Goal: Task Accomplishment & Management: Manage account settings

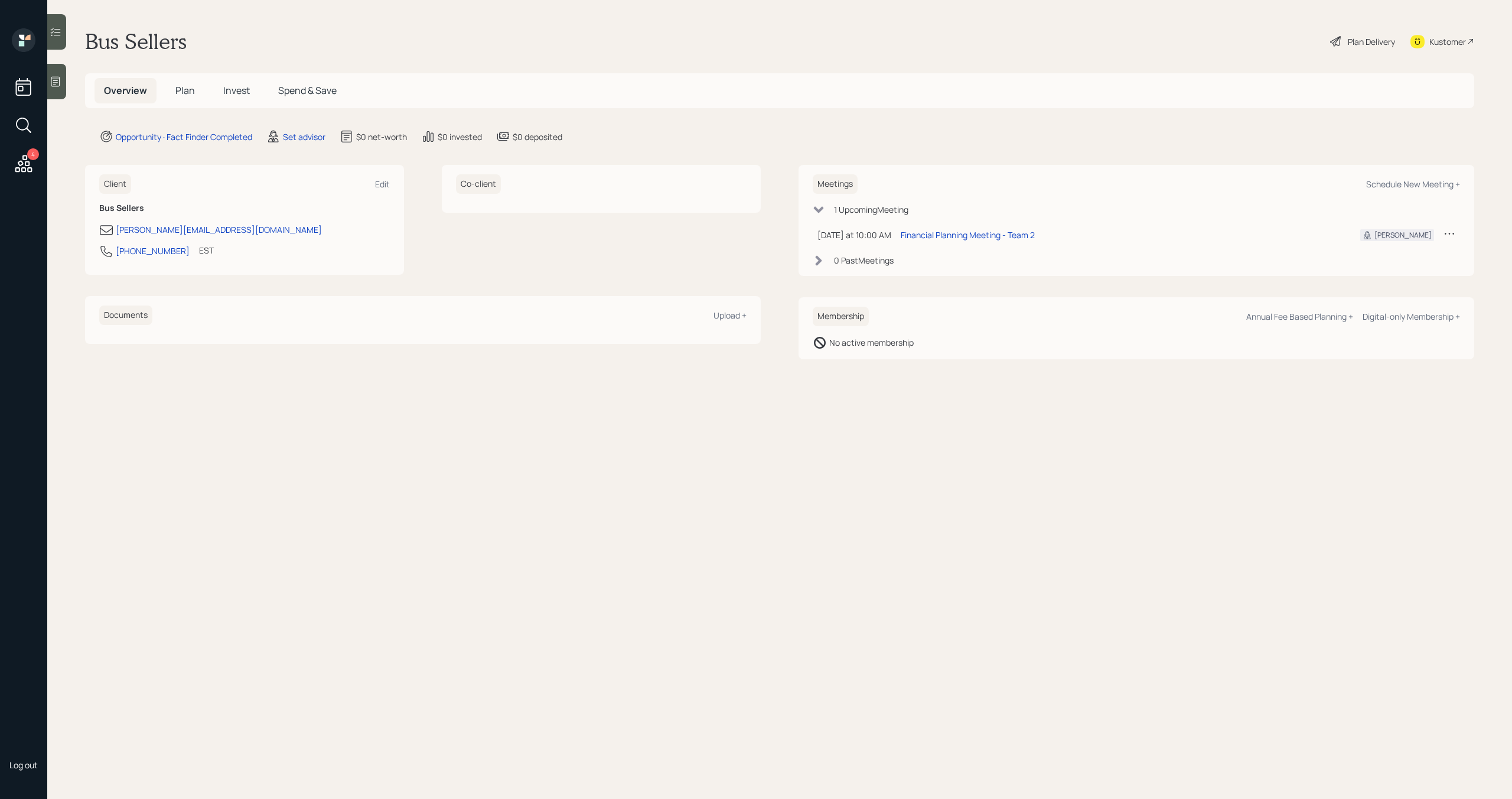
click at [182, 92] on span "Plan" at bounding box center [185, 90] width 19 height 13
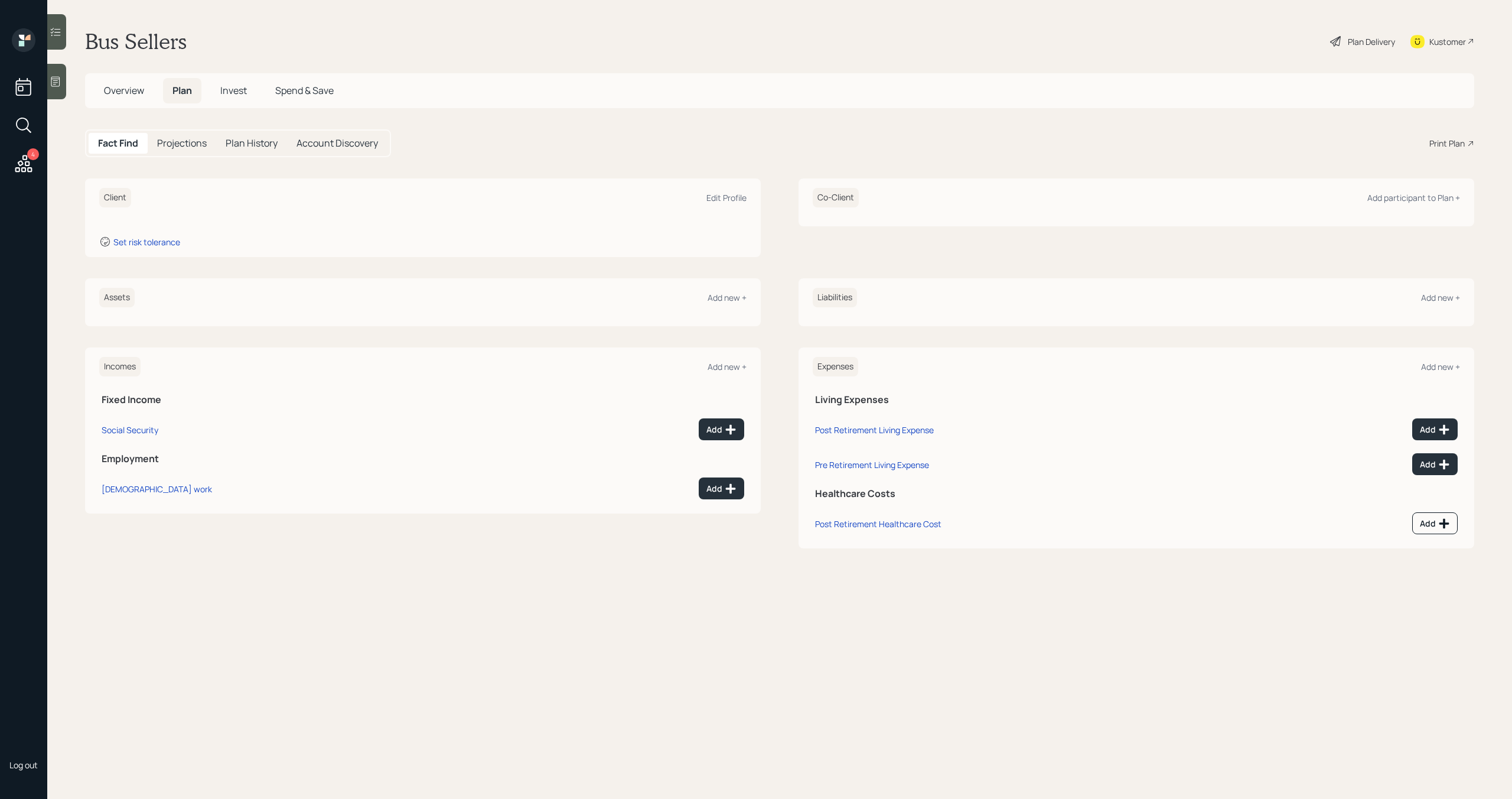
click at [31, 163] on icon at bounding box center [24, 163] width 21 height 21
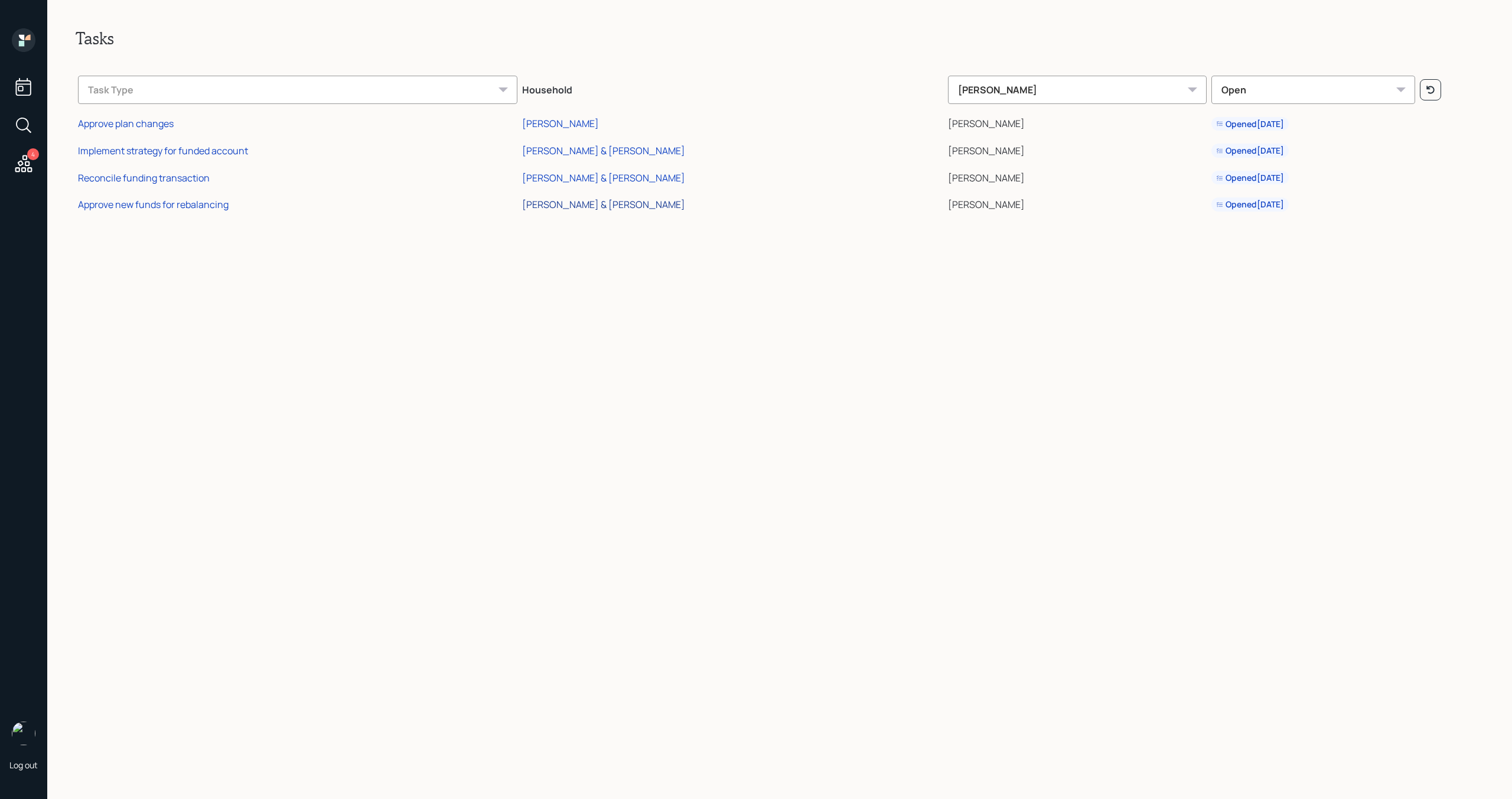
click at [668, 206] on div "[PERSON_NAME] & [PERSON_NAME]" at bounding box center [603, 204] width 163 height 13
